Goal: Navigation & Orientation: Go to known website

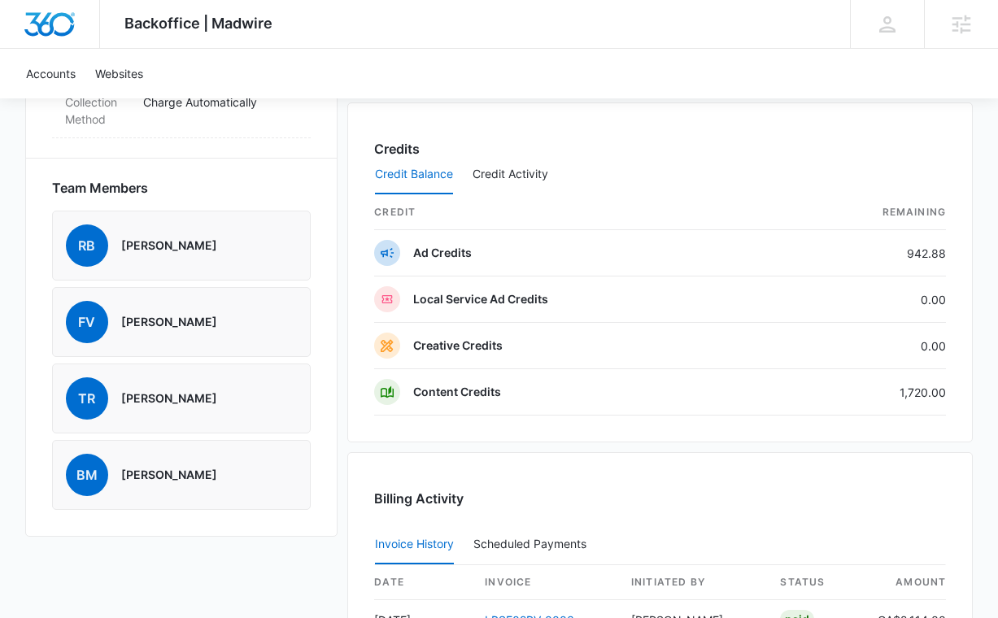
scroll to position [1126, 0]
